Goal: Task Accomplishment & Management: Complete application form

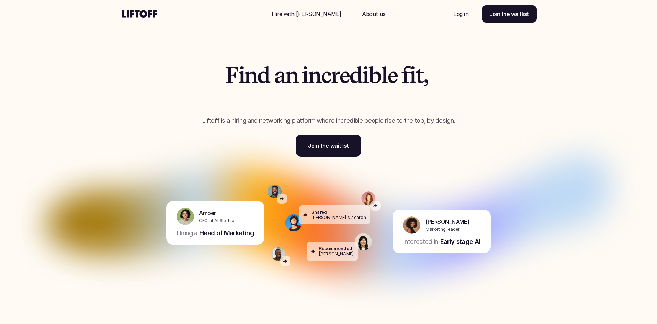
click at [298, 10] on p "Hire with Liftoff" at bounding box center [307, 14] width 70 height 8
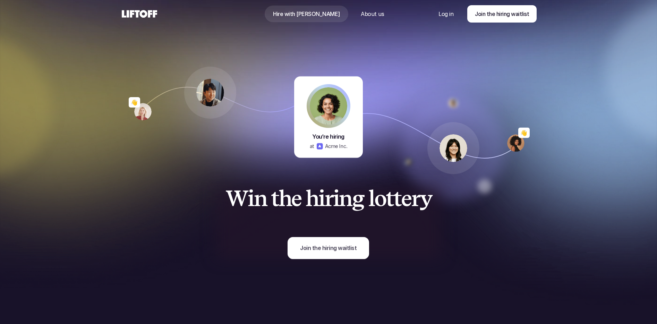
click at [361, 11] on p "About us" at bounding box center [372, 14] width 23 height 8
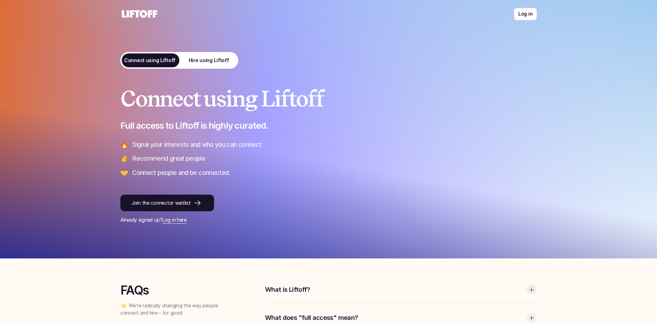
click at [215, 63] on p "Hire using Liftoff" at bounding box center [209, 60] width 41 height 7
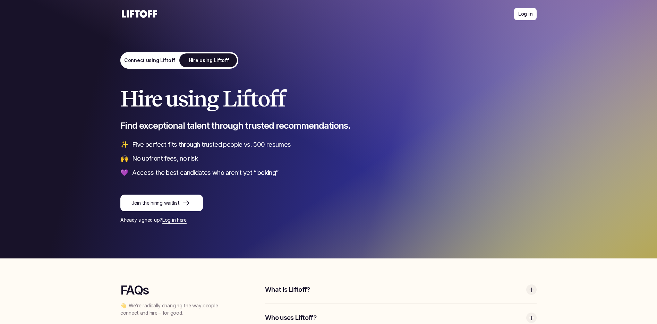
click at [149, 58] on p "Connect using Liftoff" at bounding box center [149, 60] width 51 height 7
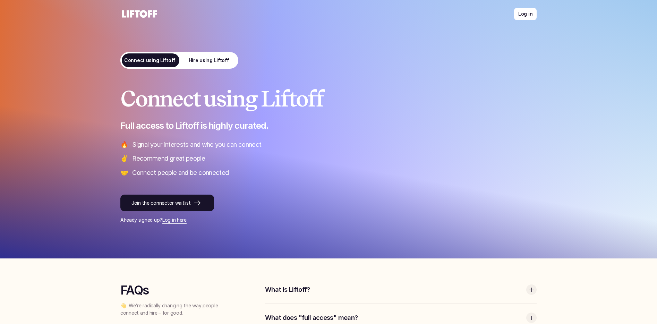
click at [206, 54] on link "Hire using Liftoff" at bounding box center [208, 60] width 59 height 17
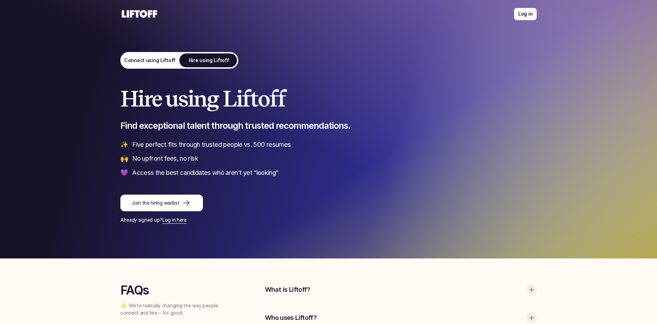
click at [153, 66] on link "Connect using Liftoff" at bounding box center [149, 60] width 59 height 17
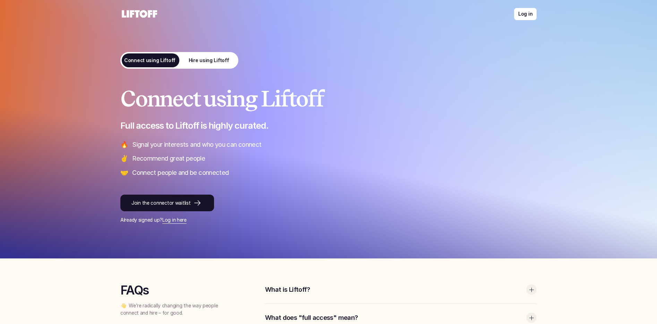
click at [229, 57] on link "Hire using Liftoff" at bounding box center [208, 60] width 59 height 17
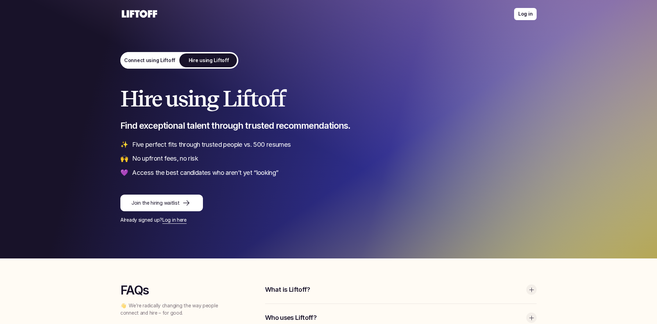
click at [154, 59] on p "Connect using Liftoff" at bounding box center [149, 60] width 51 height 7
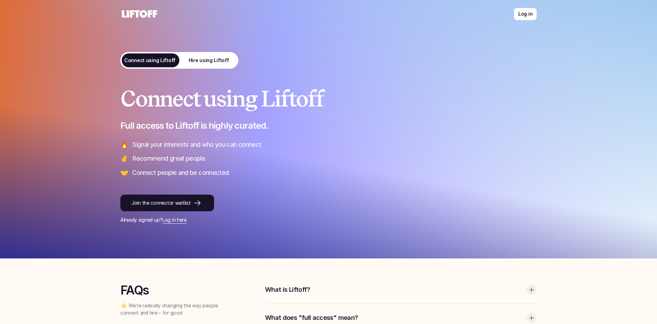
click at [221, 66] on link "Hire using Liftoff" at bounding box center [208, 60] width 59 height 17
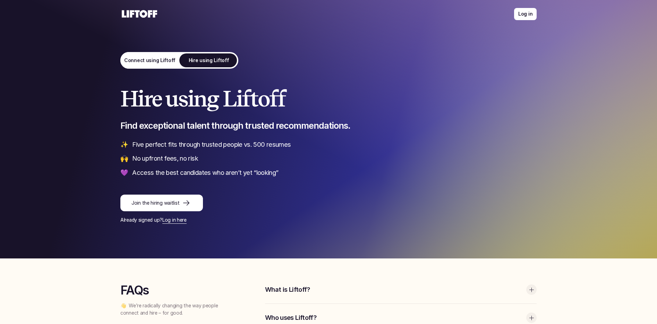
click at [139, 53] on link "Connect using Liftoff" at bounding box center [149, 60] width 59 height 17
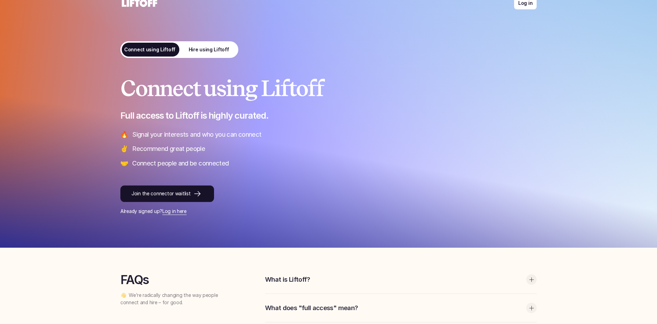
scroll to position [115, 0]
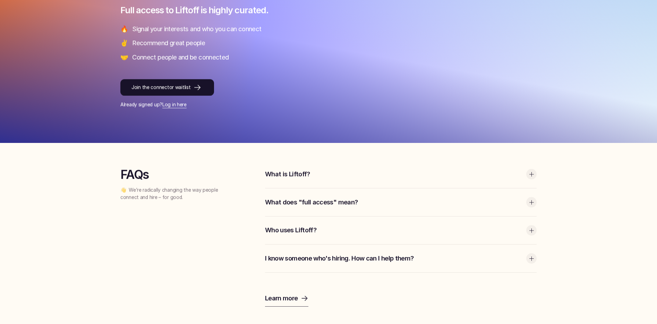
click at [291, 232] on p "Who uses Liftoff?" at bounding box center [394, 230] width 258 height 9
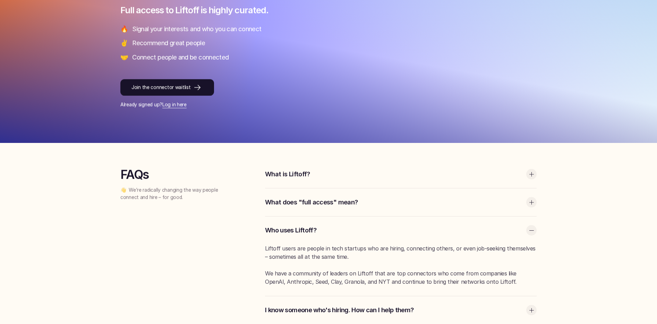
click at [291, 232] on p "Who uses Liftoff?" at bounding box center [394, 230] width 258 height 9
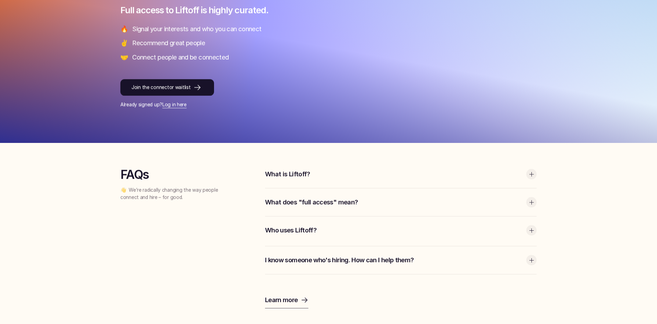
click at [298, 204] on p "What does "full access" mean?" at bounding box center [394, 202] width 258 height 9
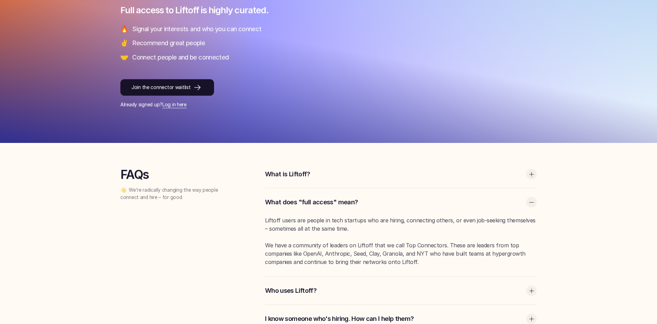
click at [298, 204] on p "What does "full access" mean?" at bounding box center [394, 202] width 258 height 9
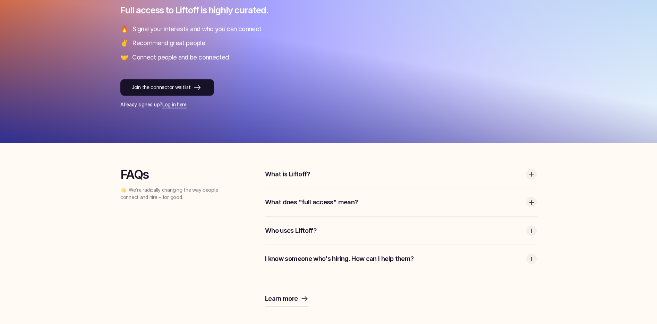
click at [295, 175] on p "What is Liftoff?" at bounding box center [394, 174] width 258 height 9
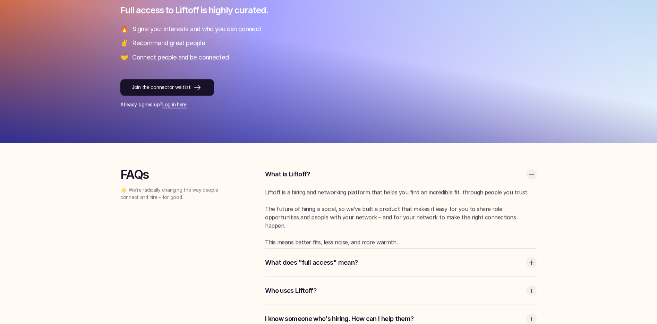
click at [296, 175] on p "What is Liftoff?" at bounding box center [394, 174] width 258 height 9
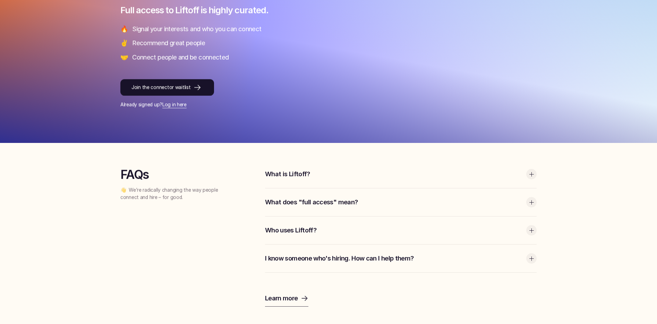
click at [310, 257] on p "I know someone who's hiring. How can I help them?" at bounding box center [394, 258] width 258 height 9
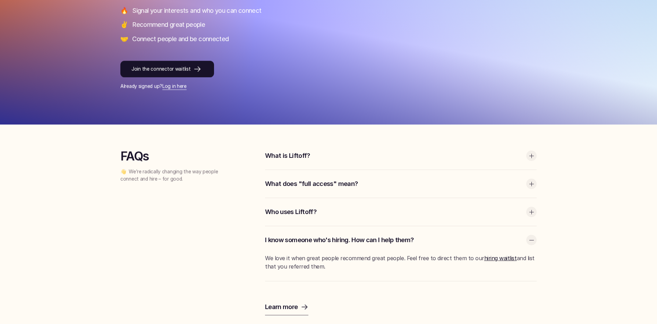
scroll to position [142, 0]
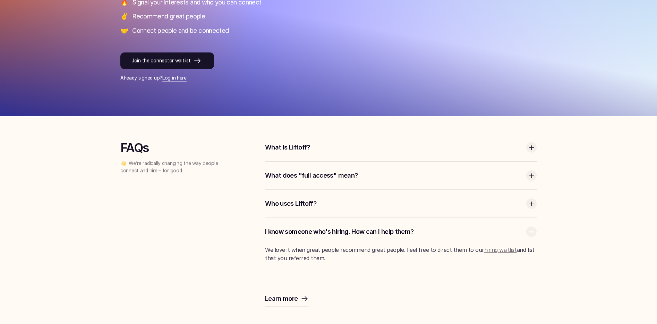
click at [486, 249] on link "hiring waitlist" at bounding box center [500, 249] width 33 height 7
click at [182, 65] on p "Join the connector waitlist" at bounding box center [160, 60] width 59 height 7
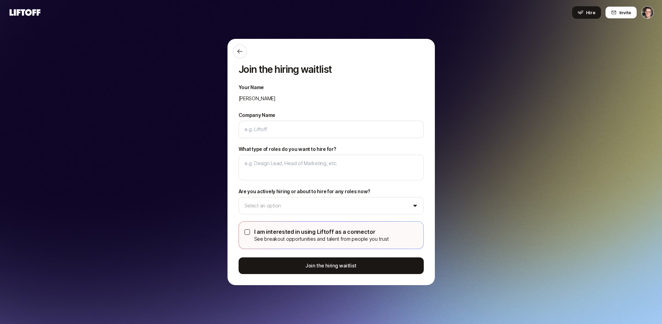
type textarea "x"
